Goal: Share content

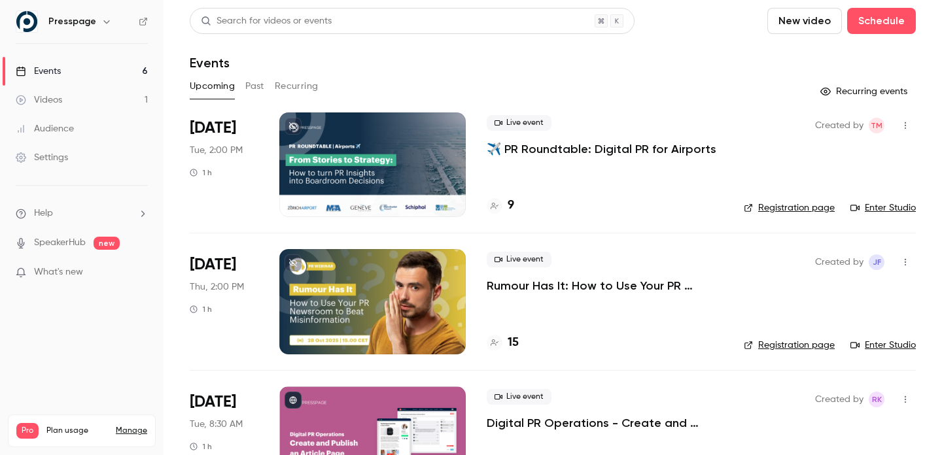
click at [377, 304] on div at bounding box center [372, 301] width 186 height 105
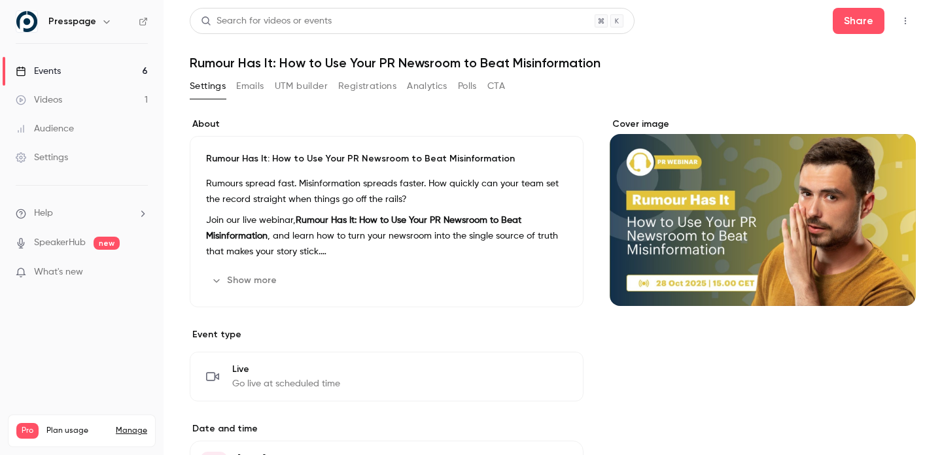
click at [361, 83] on button "Registrations" at bounding box center [367, 86] width 58 height 21
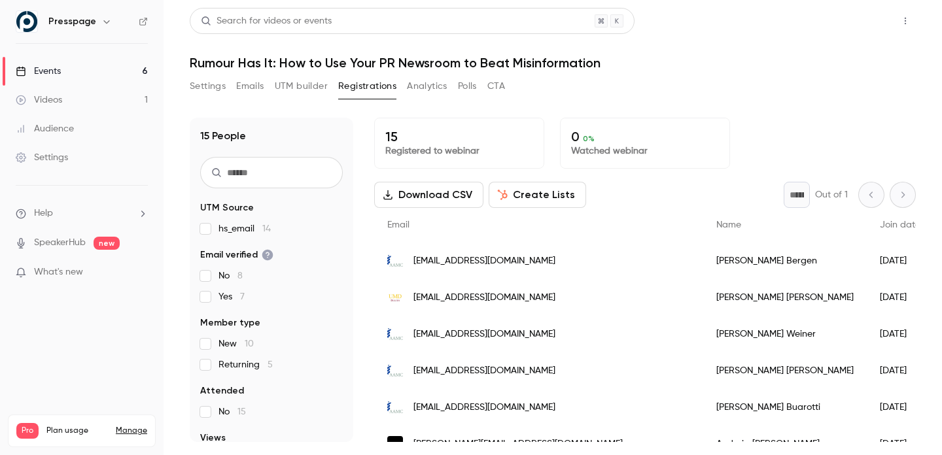
click at [872, 23] on button "Share" at bounding box center [859, 21] width 52 height 26
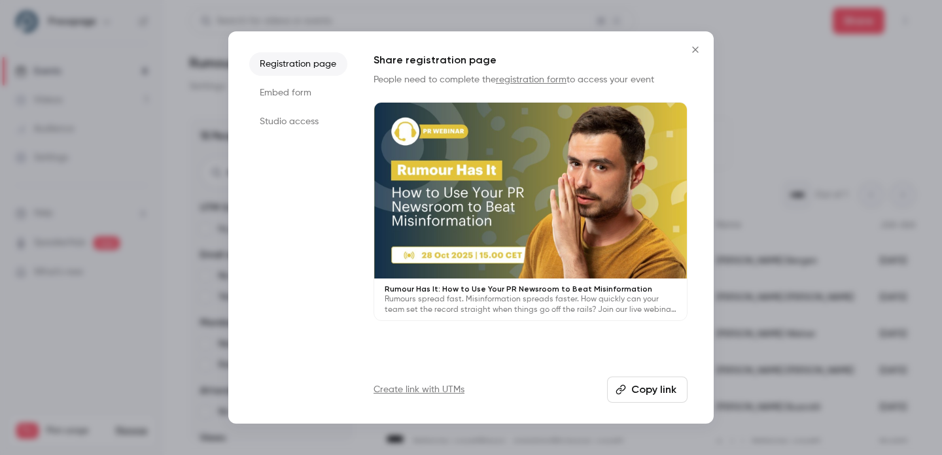
click at [652, 390] on button "Copy link" at bounding box center [647, 390] width 80 height 26
click at [881, 10] on div at bounding box center [471, 227] width 942 height 455
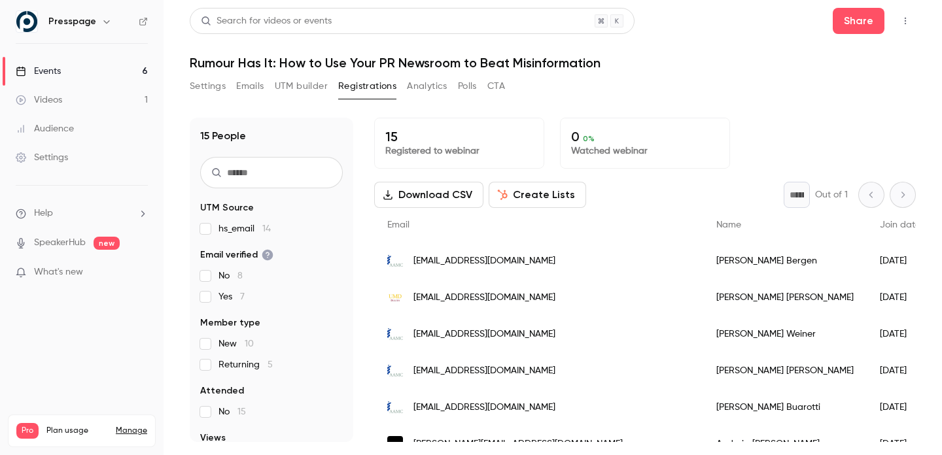
click at [198, 84] on button "Settings" at bounding box center [208, 86] width 36 height 21
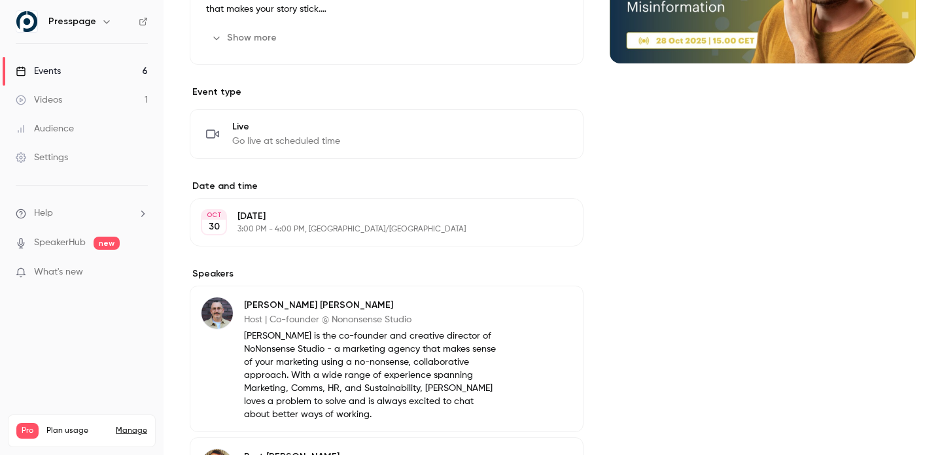
scroll to position [253, 0]
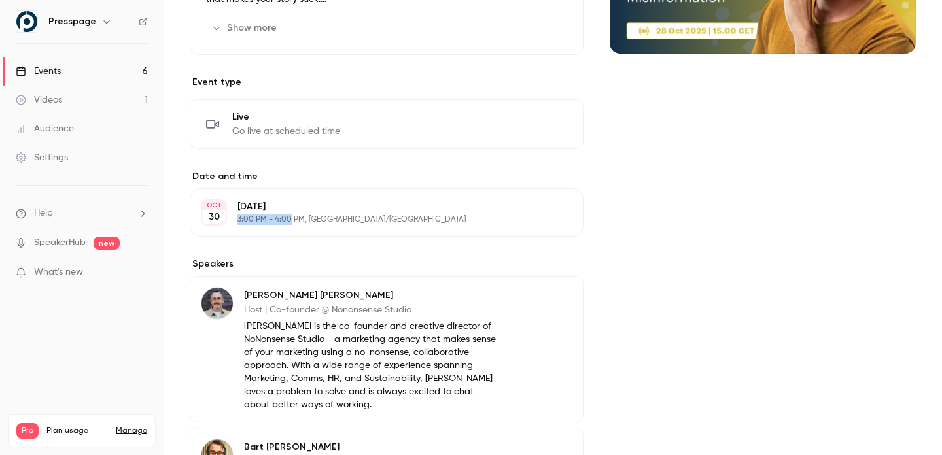
drag, startPoint x: 238, startPoint y: 220, endPoint x: 289, endPoint y: 220, distance: 50.4
click at [289, 220] on p "3:00 PM - 4:00 PM, [GEOGRAPHIC_DATA]/[GEOGRAPHIC_DATA]" at bounding box center [376, 220] width 277 height 10
